Goal: Check status: Check status

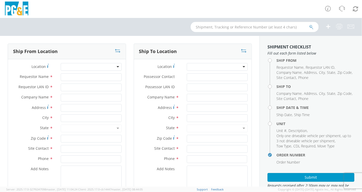
click at [202, 27] on input "text" at bounding box center [254, 27] width 128 height 10
paste input "B42728"
type input "B42728"
select select "2041093"
type input "B42728"
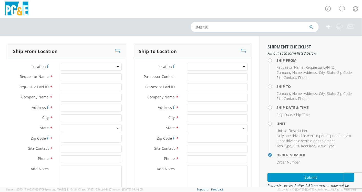
click at [311, 28] on icon "submit" at bounding box center [311, 27] width 4 height 5
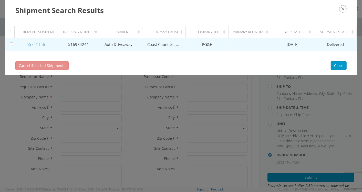
click at [31, 43] on link "55741156" at bounding box center [36, 44] width 18 height 5
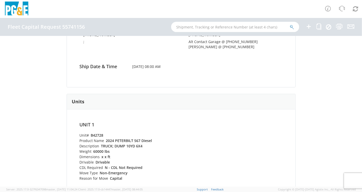
scroll to position [142, 0]
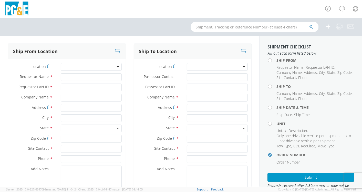
click at [211, 28] on input "text" at bounding box center [254, 27] width 128 height 10
click at [212, 29] on input "text" at bounding box center [254, 27] width 128 height 10
click at [205, 30] on input "text" at bounding box center [254, 27] width 128 height 10
paste input "B42728"
type input "B42728"
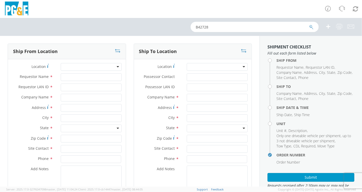
click at [311, 26] on icon "submit" at bounding box center [311, 27] width 4 height 5
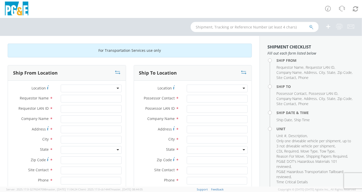
click at [207, 27] on input "text" at bounding box center [254, 27] width 128 height 10
paste input "B42728"
type input "B42728"
click at [309, 27] on icon "submit" at bounding box center [311, 27] width 4 height 5
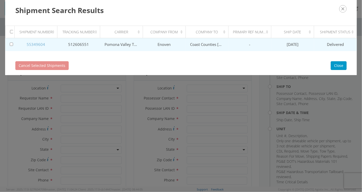
click at [36, 45] on link "55349604" at bounding box center [36, 44] width 18 height 5
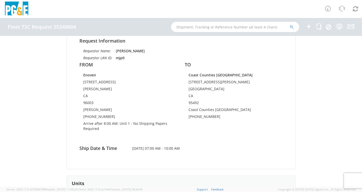
scroll to position [57, 0]
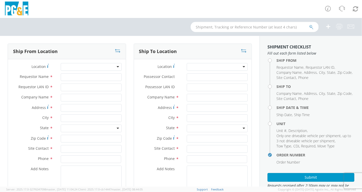
click at [203, 29] on input "text" at bounding box center [254, 27] width 128 height 10
paste input "B42748"
type input "B42748"
click at [311, 27] on icon "submit" at bounding box center [311, 27] width 4 height 5
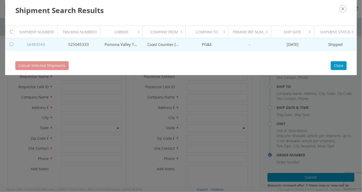
click at [37, 44] on link "56483043" at bounding box center [36, 44] width 18 height 5
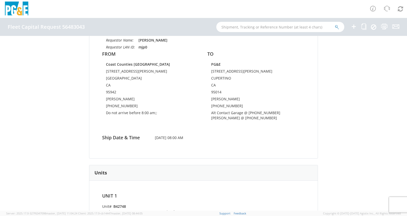
scroll to position [64, 0]
